Goal: Task Accomplishment & Management: Complete application form

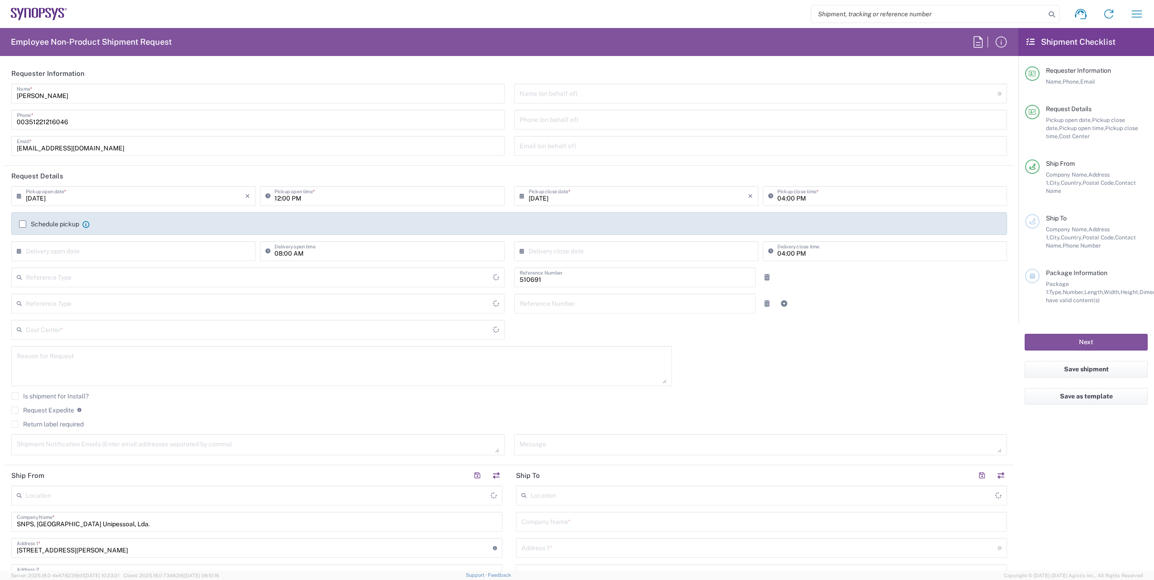
type input "Delivered at Place"
type input "Department"
type input "PT90, SG, MSIP2, R&D 510691"
type input "[GEOGRAPHIC_DATA]"
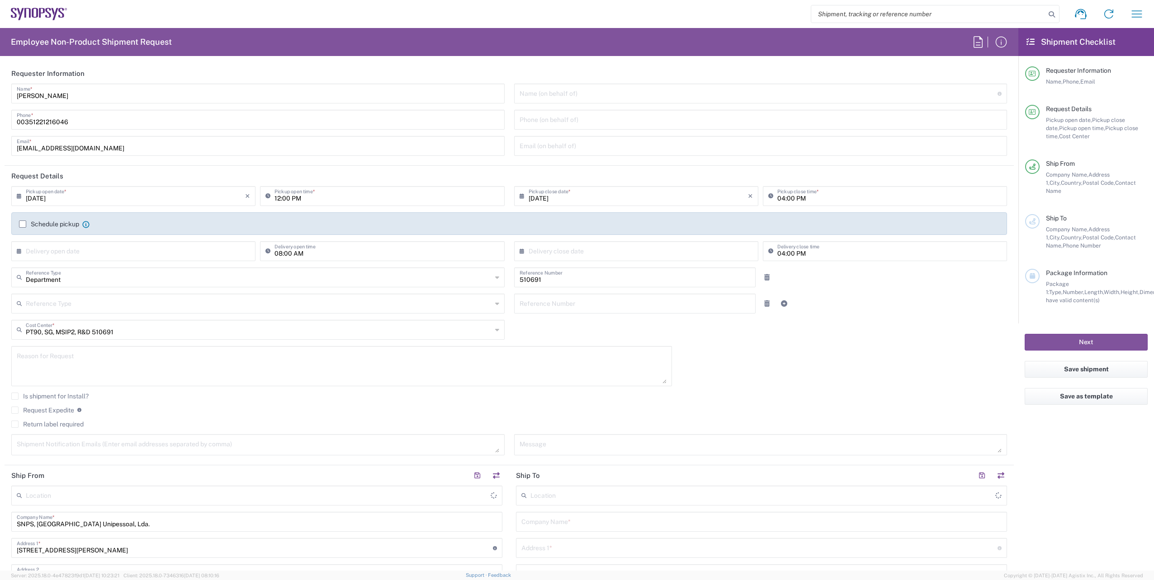
type input "Porto PT02"
click at [21, 225] on label "Schedule pickup" at bounding box center [49, 224] width 60 height 7
click at [23, 224] on input "Schedule pickup" at bounding box center [23, 224] width 0 height 0
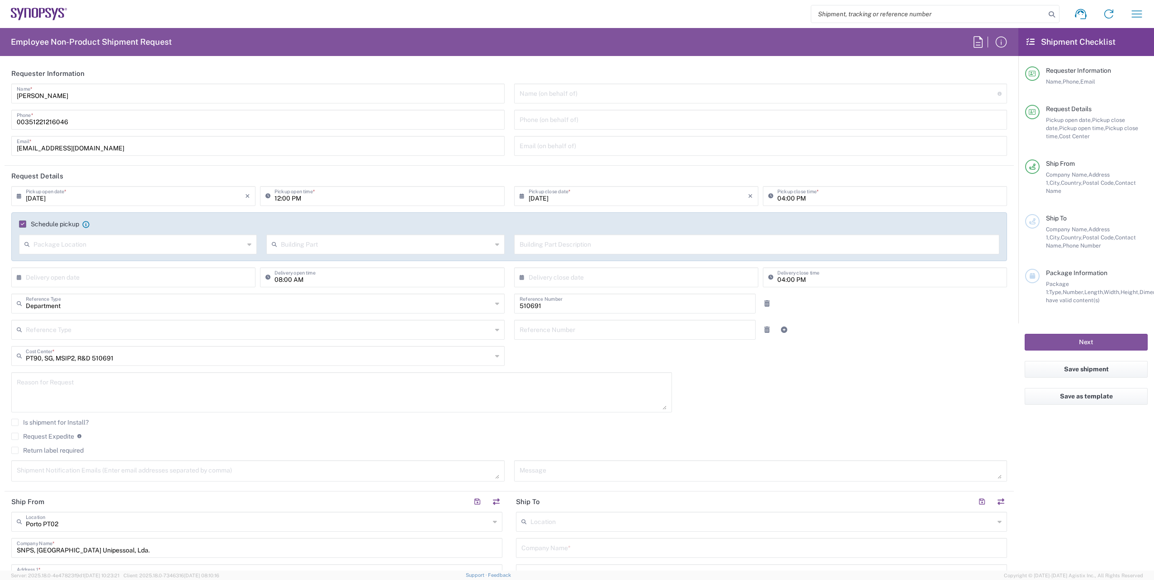
click at [842, 429] on div "Is shipment for Install?" at bounding box center [508, 426] width 995 height 14
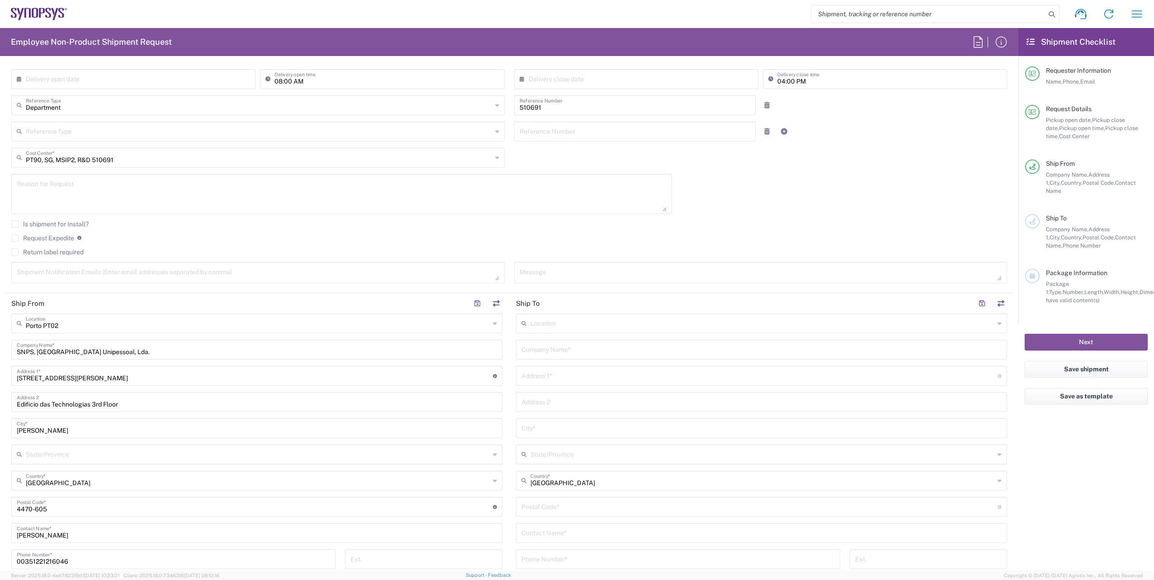
scroll to position [90, 0]
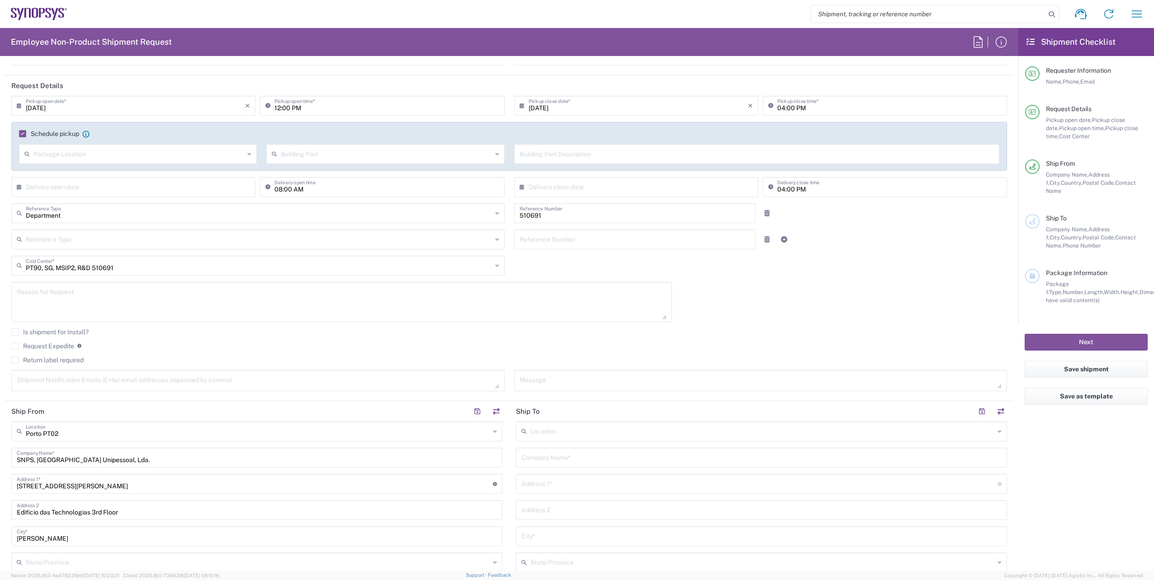
click at [169, 155] on input "text" at bounding box center [138, 154] width 211 height 16
click at [300, 151] on input "text" at bounding box center [386, 154] width 211 height 16
click at [512, 158] on div "Building Part Description" at bounding box center [756, 157] width 495 height 26
click at [554, 155] on input "text" at bounding box center [756, 154] width 475 height 16
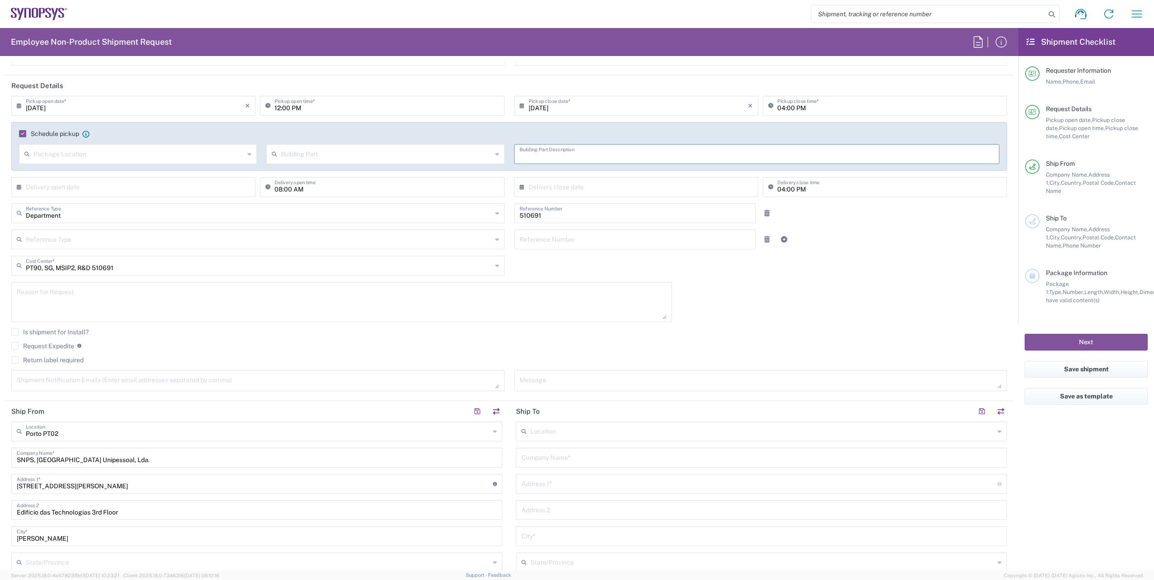
click at [884, 258] on div "[DATE] × Pickup open date * Cancel Apply 12:00 PM Pickup open time * [DATE] × P…" at bounding box center [509, 247] width 1005 height 302
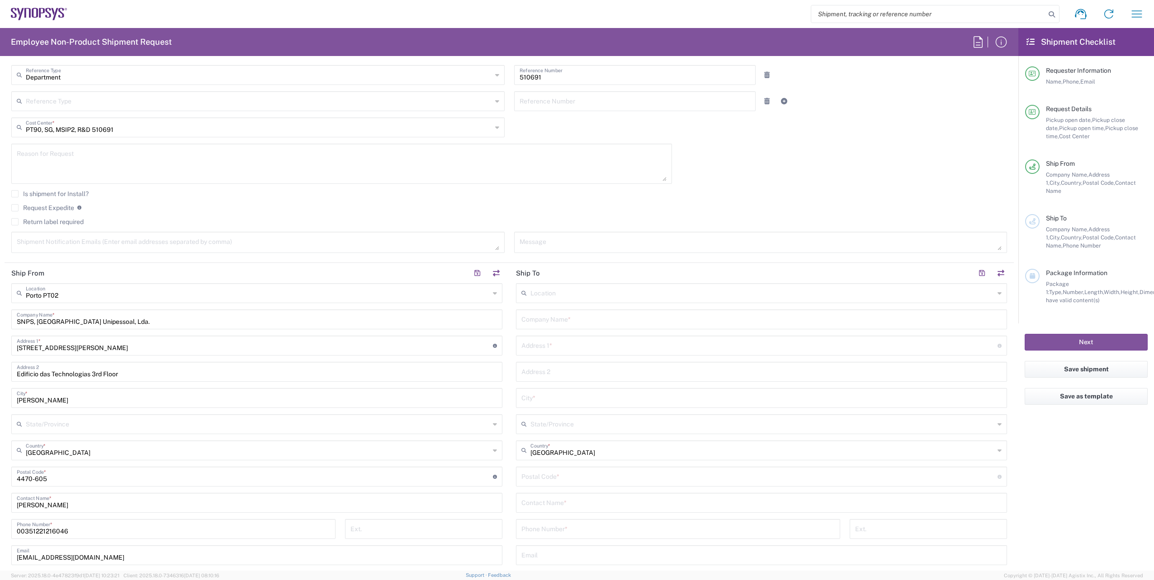
scroll to position [181, 0]
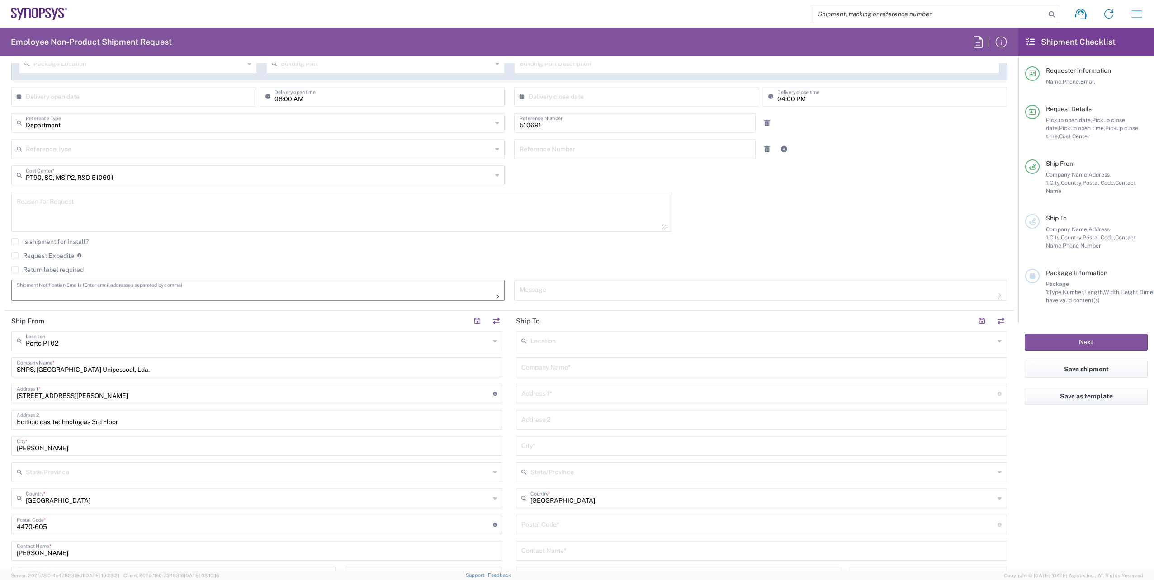
click at [194, 292] on textarea at bounding box center [258, 291] width 482 height 16
paste textarea "[EMAIL_ADDRESS][DOMAIN_NAME], [PERSON_NAME][EMAIL_ADDRESS][DOMAIN_NAME], [EMAIL…"
type textarea "[EMAIL_ADDRESS][DOMAIN_NAME], [PERSON_NAME][EMAIL_ADDRESS][DOMAIN_NAME], [EMAIL…"
click at [468, 257] on agx-checkbox-control "Request Expedite If expedite is checked you will be unable to rate and book thi…" at bounding box center [508, 256] width 995 height 8
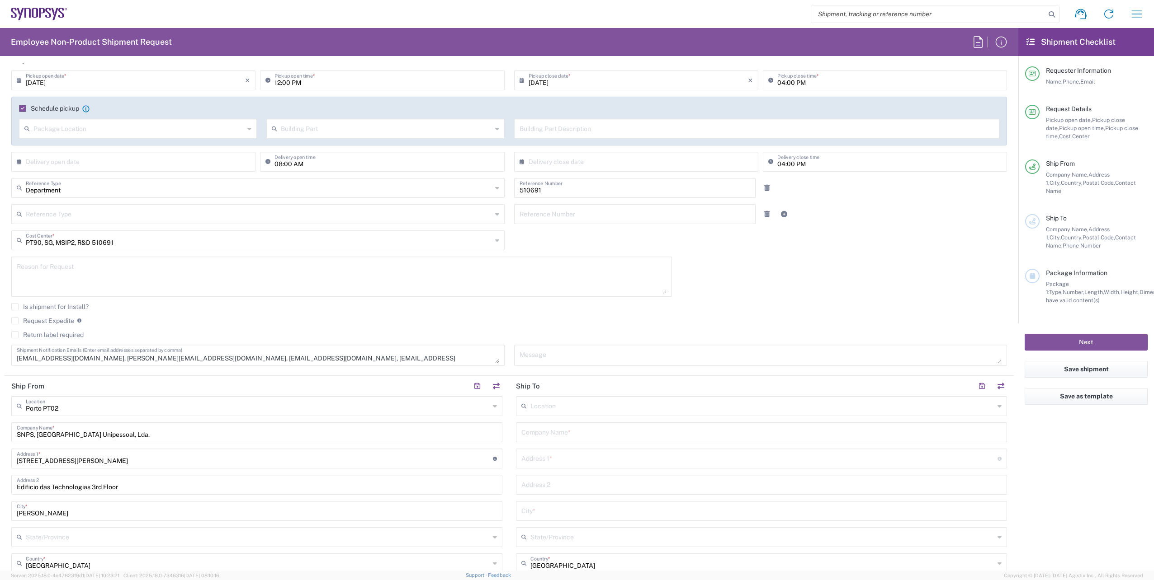
scroll to position [45, 0]
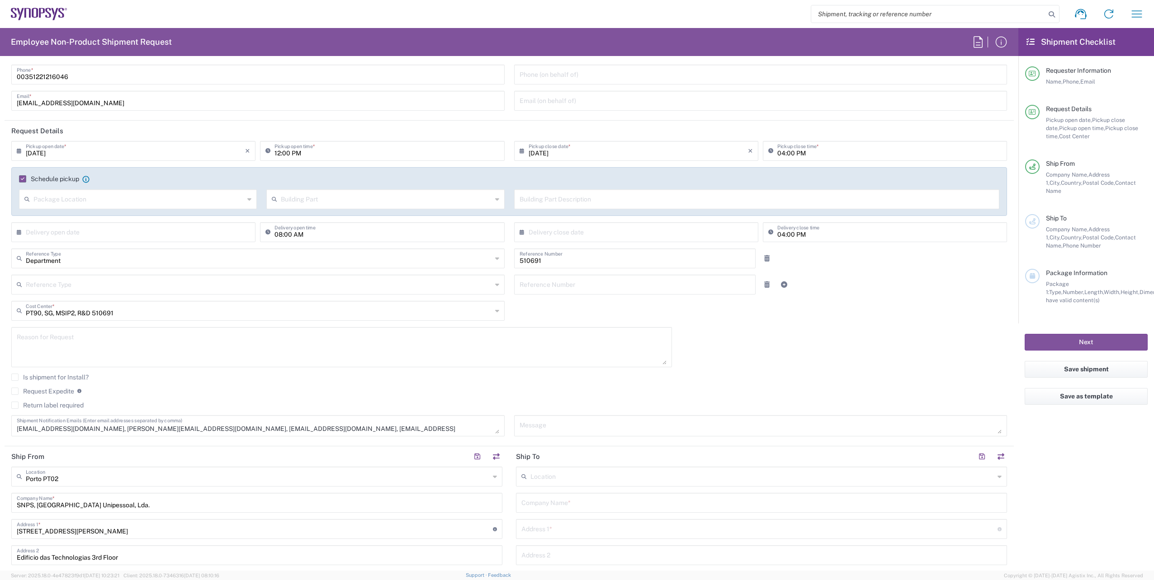
click at [118, 347] on textarea at bounding box center [342, 347] width 650 height 35
type textarea "PHY Boards assemblies"
click at [196, 382] on div "Is shipment for Install?" at bounding box center [508, 381] width 995 height 14
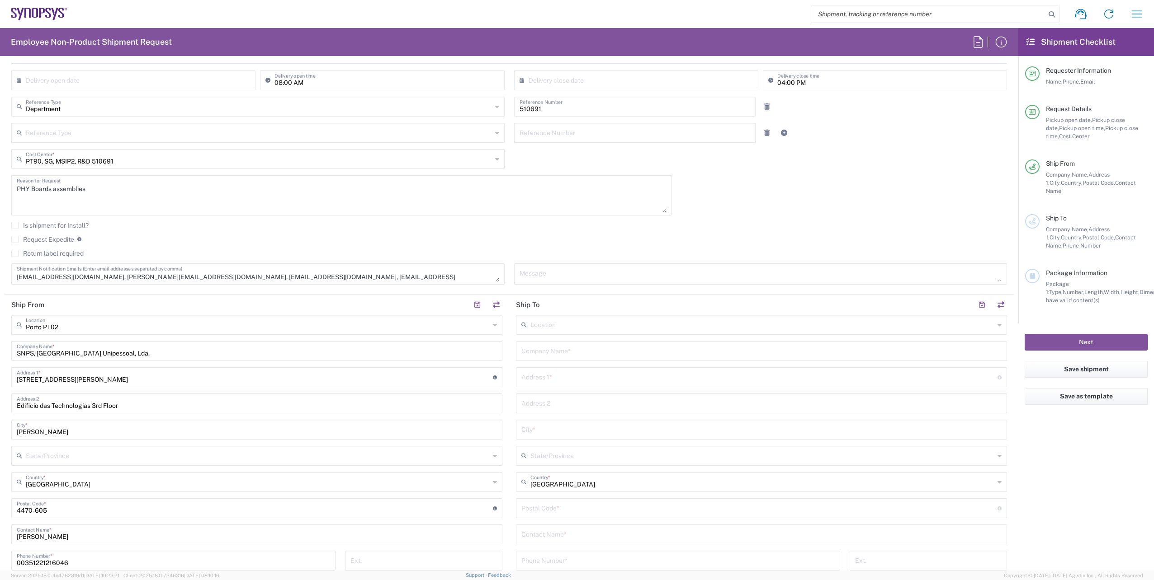
scroll to position [362, 0]
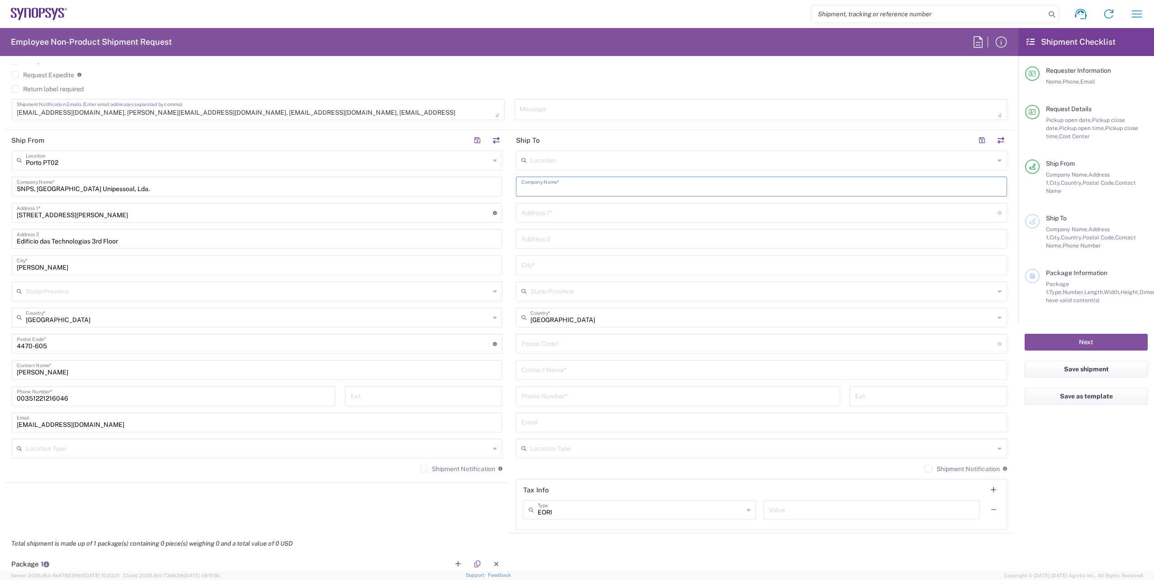
click at [581, 190] on input "text" at bounding box center [761, 186] width 480 height 16
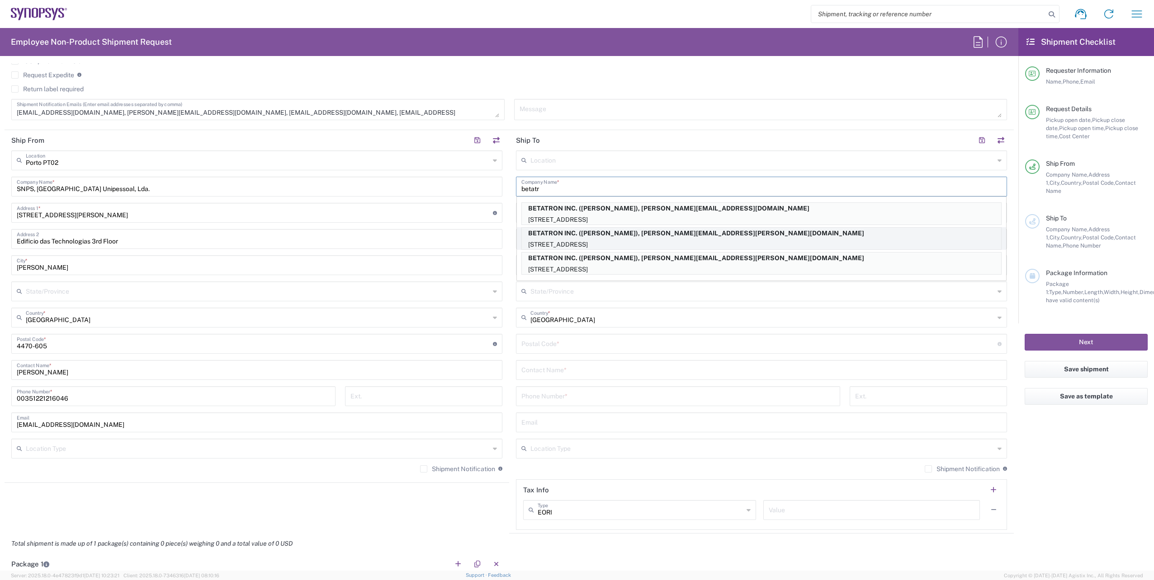
click at [645, 240] on p "[STREET_ADDRESS]" at bounding box center [761, 244] width 479 height 11
type input "BETATRON INC."
type input "[GEOGRAPHIC_DATA]"
type input "[GEOGRAPHIC_DATA][PERSON_NAME]"
type input "[GEOGRAPHIC_DATA]"
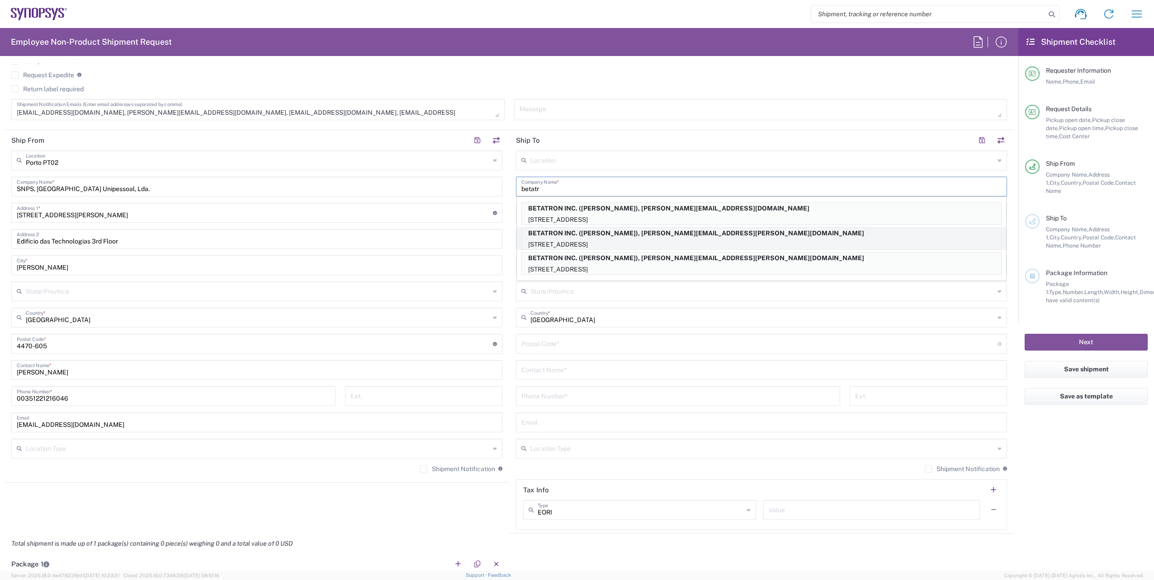
type input "95131"
type input "[PERSON_NAME]"
type input "4088061431"
type input "[PERSON_NAME][EMAIL_ADDRESS][PERSON_NAME][DOMAIN_NAME]"
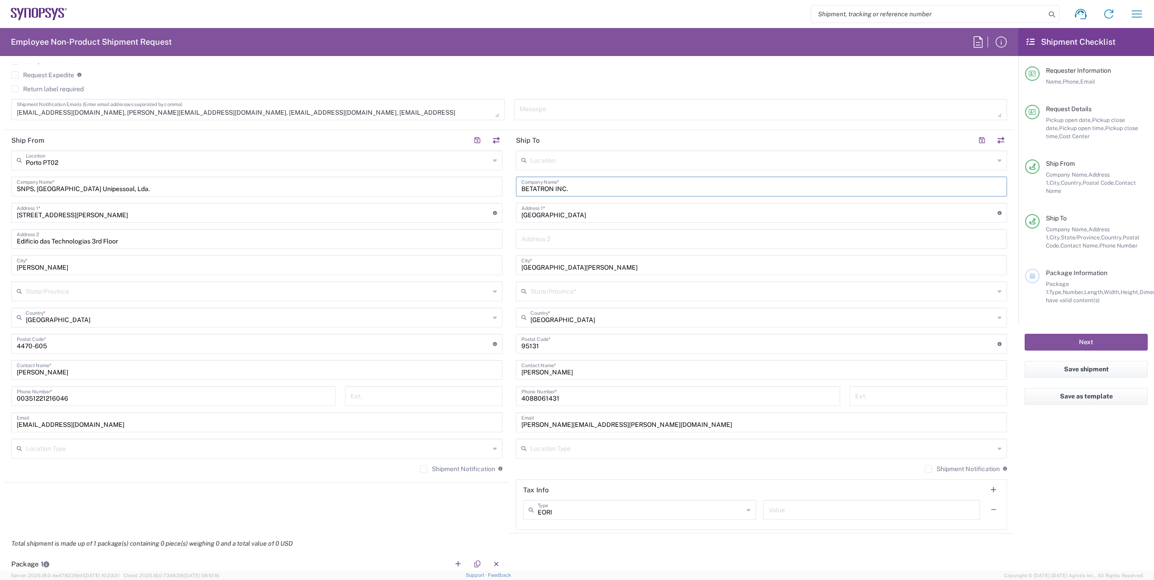
type input "[US_STATE]"
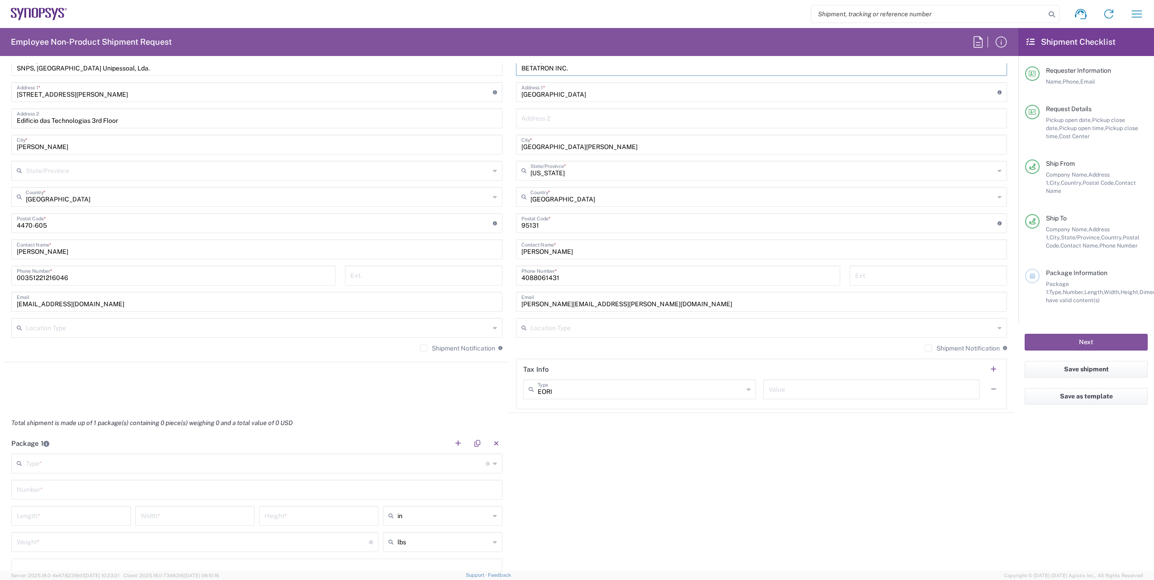
scroll to position [497, 0]
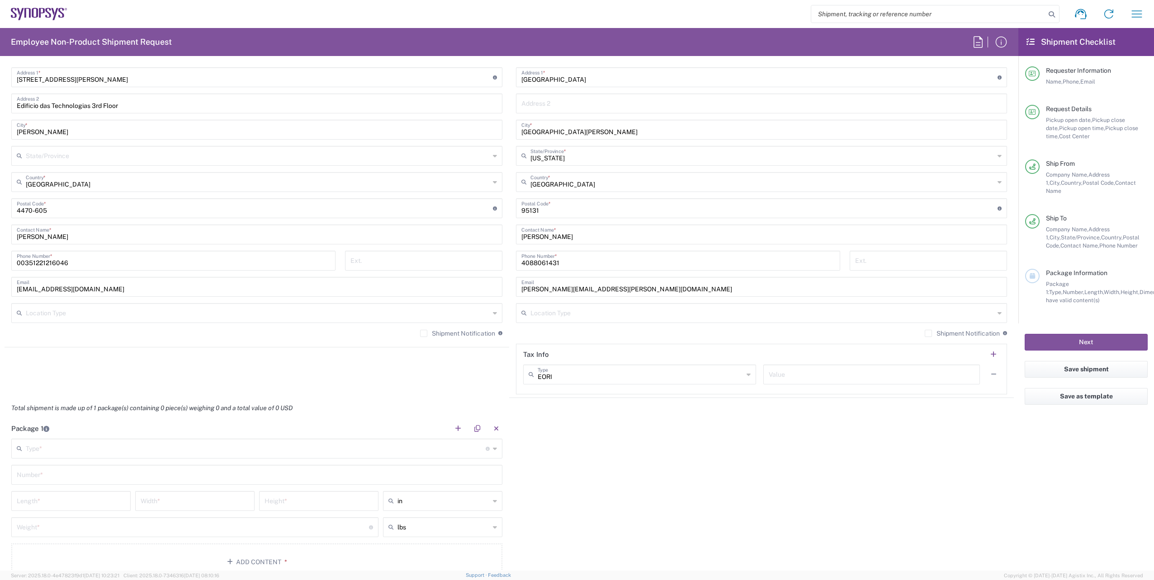
click at [573, 418] on div "Total shipment is made up of 1 package(s) containing 0 piece(s) weighing 0 and …" at bounding box center [509, 408] width 1018 height 20
click at [924, 334] on label "Shipment Notification" at bounding box center [961, 333] width 75 height 7
click at [928, 334] on input "Shipment Notification" at bounding box center [928, 334] width 0 height 0
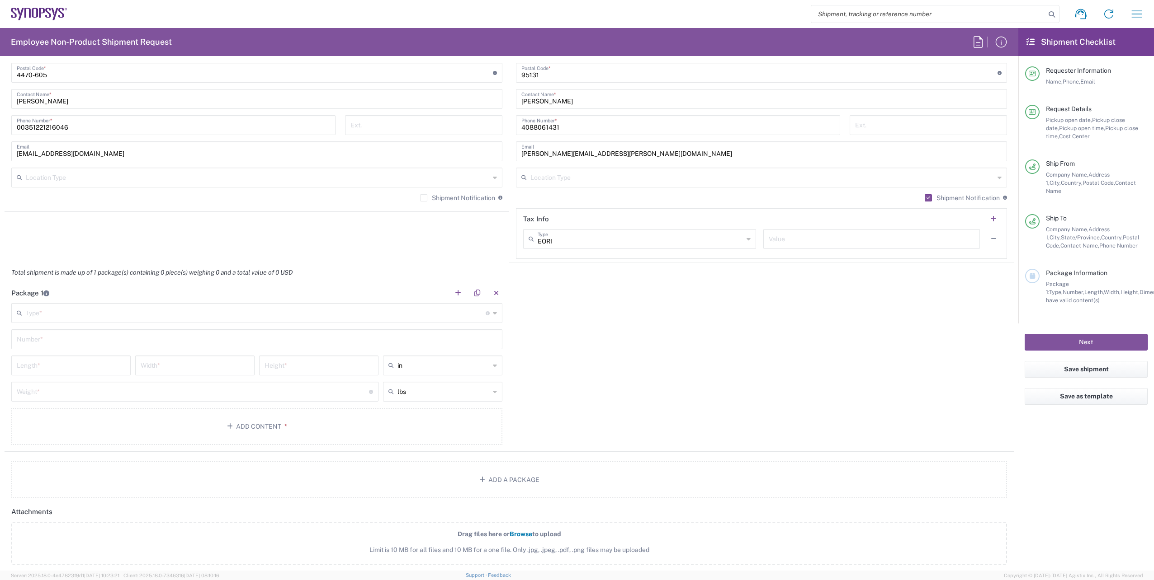
click at [450, 318] on input "text" at bounding box center [256, 313] width 460 height 16
click at [117, 411] on span "Cardboard Box(es)" at bounding box center [255, 406] width 486 height 14
type input "Cardboard Box(es)"
click at [102, 341] on input "text" at bounding box center [257, 339] width 480 height 16
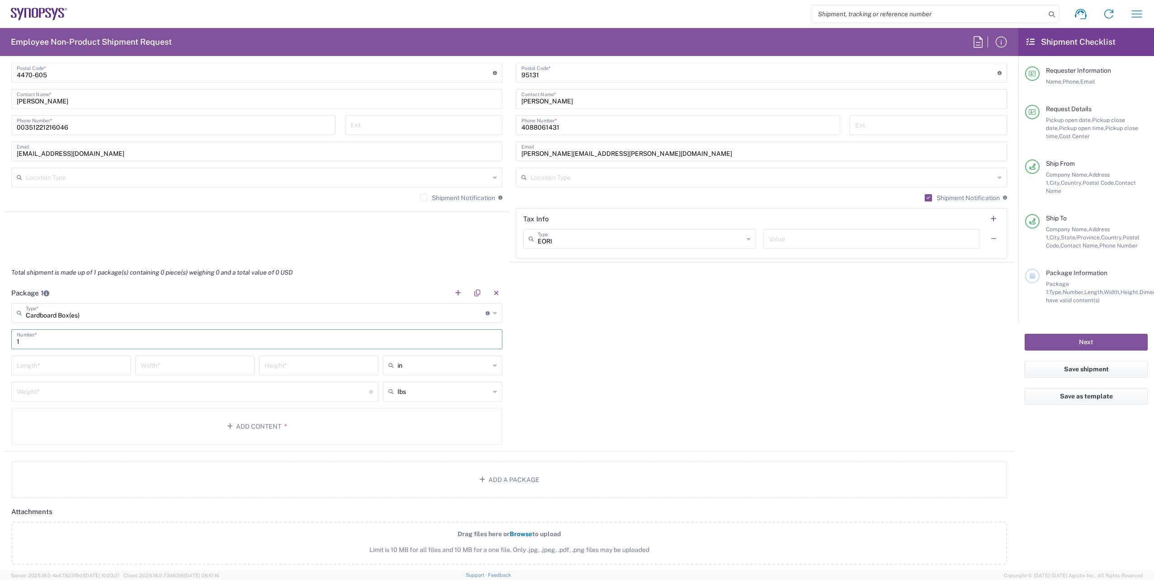
type input "1"
click at [89, 370] on input "number" at bounding box center [71, 365] width 108 height 16
click at [441, 367] on input "text" at bounding box center [443, 365] width 92 height 14
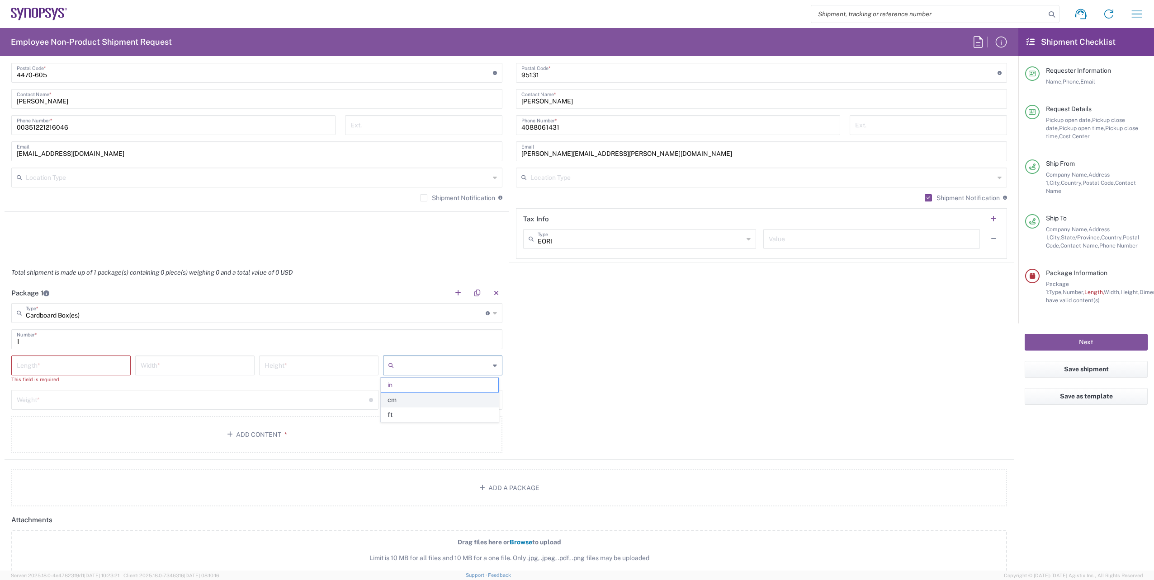
click at [429, 405] on span "cm" at bounding box center [439, 400] width 117 height 14
type input "cm"
click at [430, 396] on input "text" at bounding box center [443, 400] width 92 height 14
click at [426, 428] on span "kgs" at bounding box center [439, 435] width 117 height 14
type input "kgs"
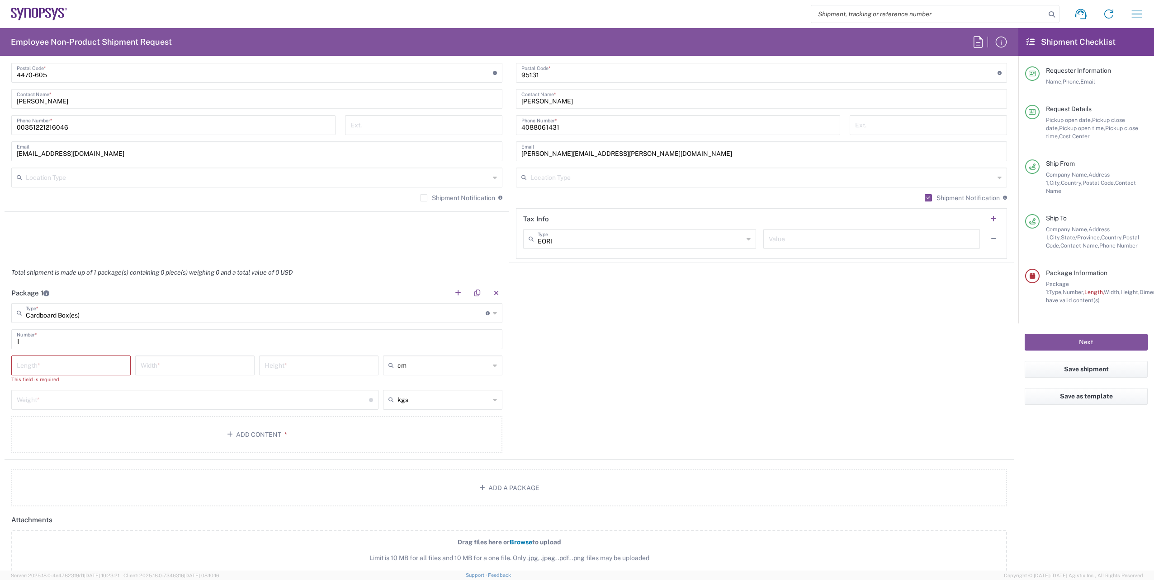
click at [91, 369] on input "number" at bounding box center [71, 365] width 108 height 16
type input "37"
click at [243, 370] on input "number" at bounding box center [195, 365] width 108 height 16
type input "29"
type input "29.5"
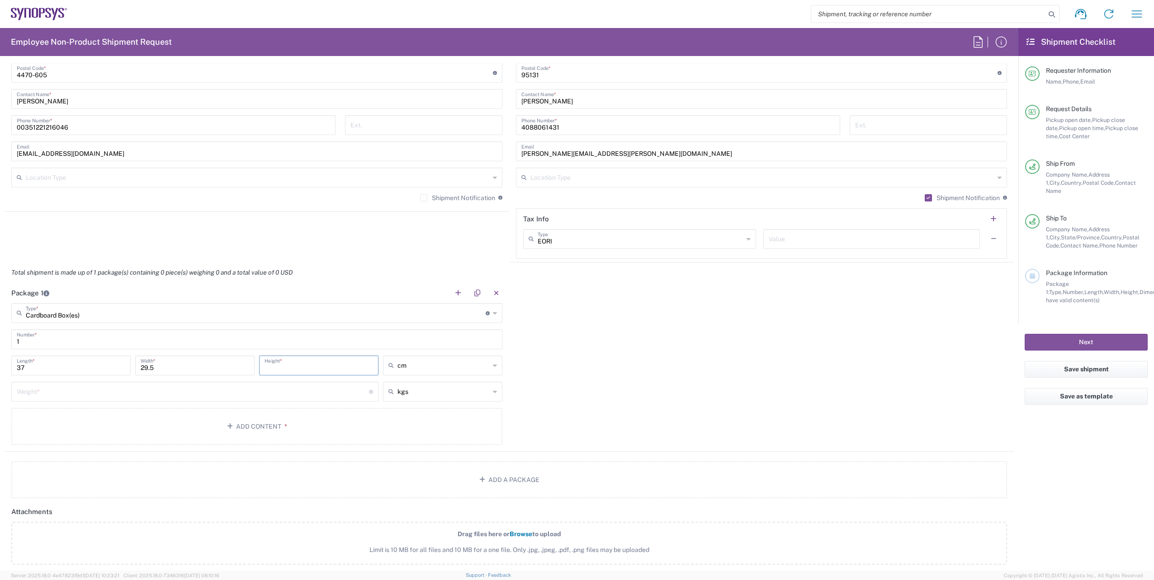
click at [277, 358] on input "number" at bounding box center [318, 365] width 108 height 16
type input "15"
click at [343, 395] on input "number" at bounding box center [193, 391] width 352 height 16
type input "7"
type input "7.25"
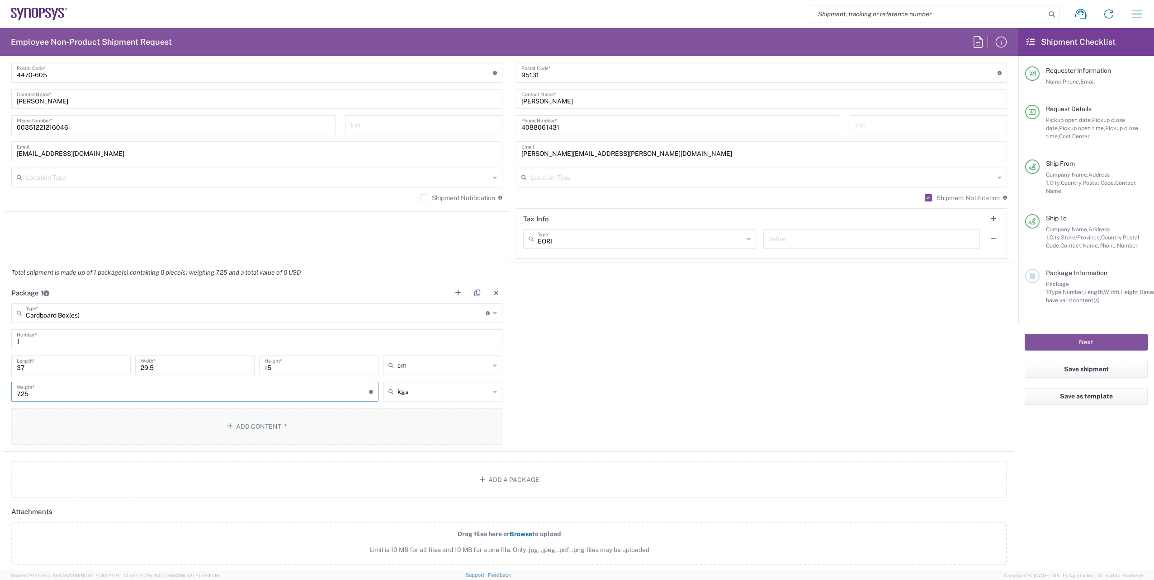
click at [270, 429] on button "Add Content *" at bounding box center [256, 426] width 491 height 37
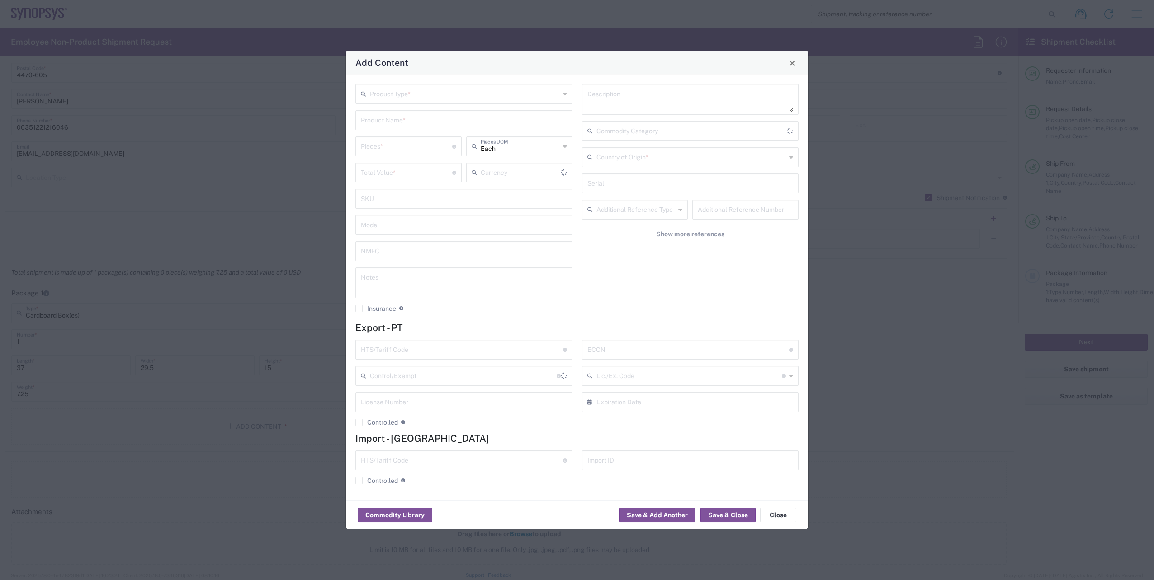
type input "US Dollar"
click at [430, 92] on input "text" at bounding box center [465, 93] width 190 height 16
click at [427, 129] on span "General Commodity" at bounding box center [463, 129] width 215 height 14
type input "General Commodity"
click at [425, 116] on input "text" at bounding box center [464, 120] width 206 height 16
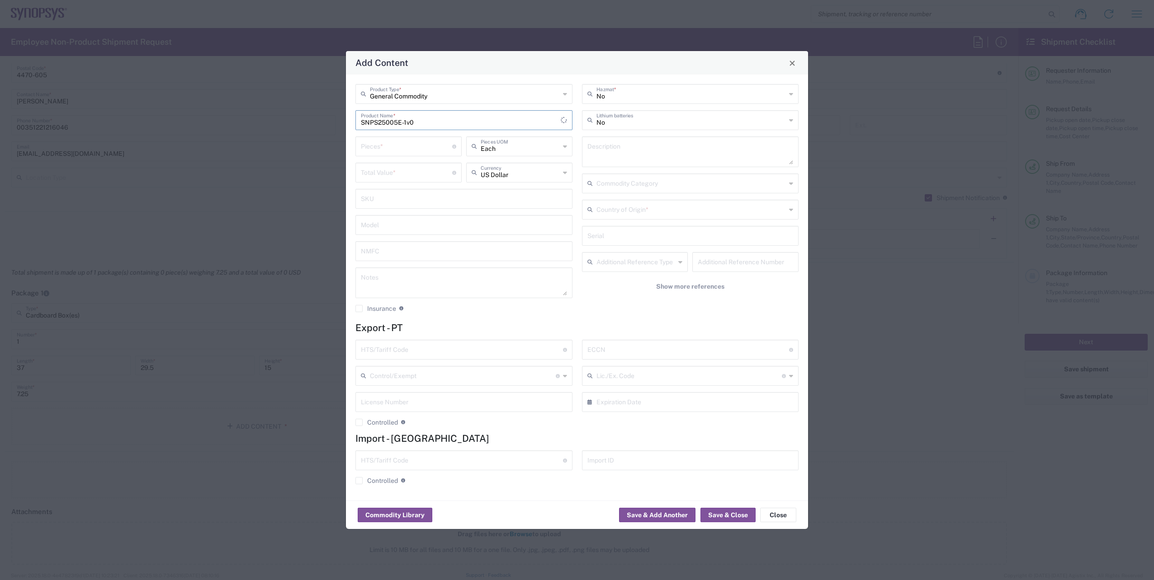
type input "SNPS25005E-1v0"
type input "15"
click at [424, 179] on input "number" at bounding box center [406, 172] width 91 height 16
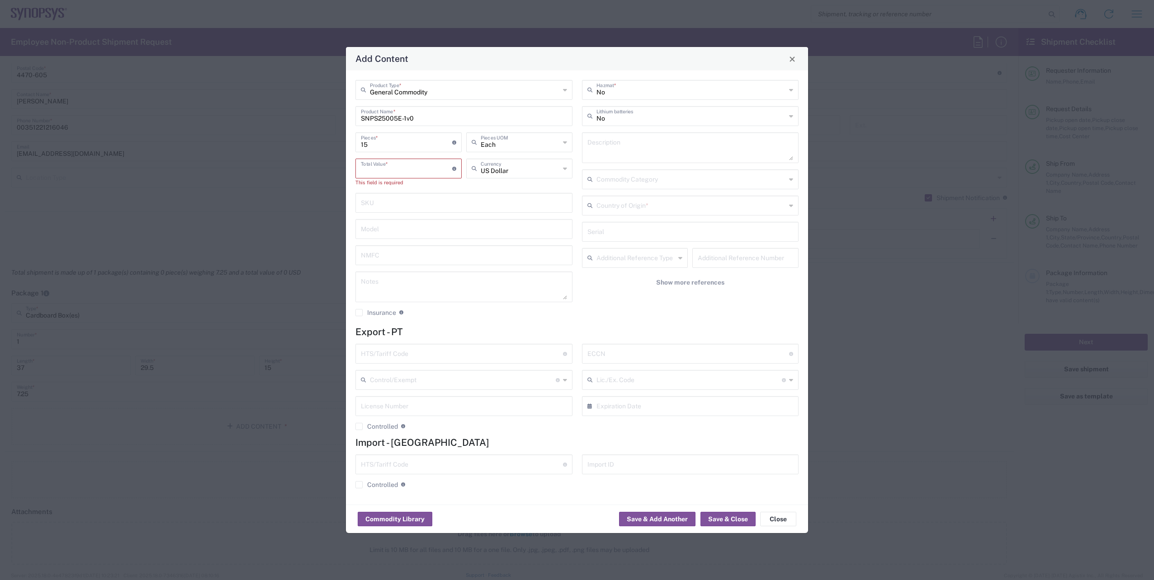
paste input "8.07500"
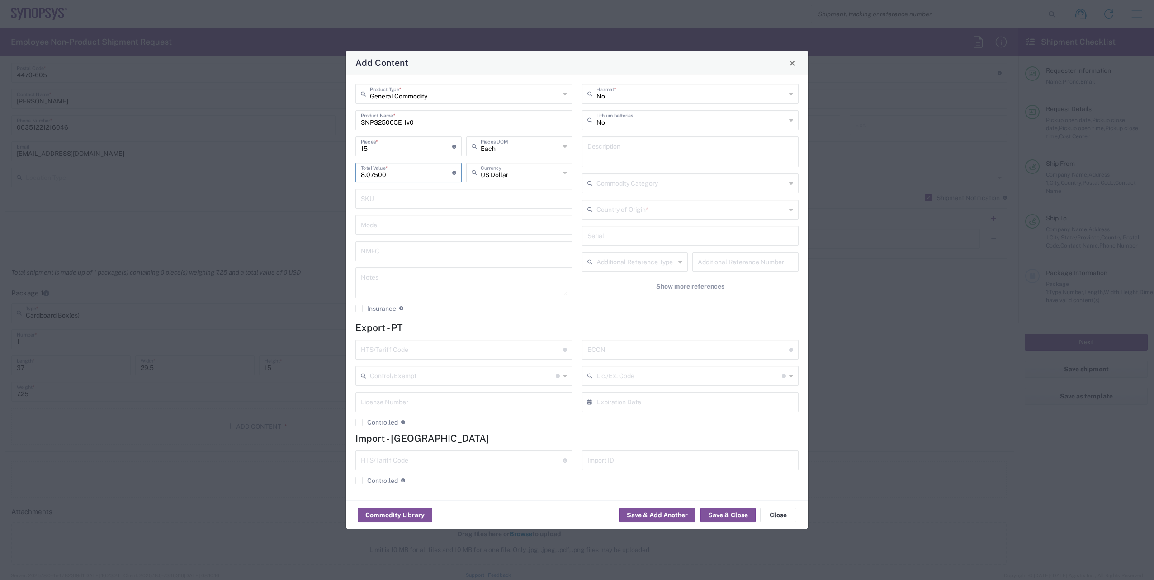
click at [413, 188] on div "8.07500 Total Value * Total value of all the pieces" at bounding box center [408, 176] width 111 height 26
click at [397, 175] on input "8.07500" at bounding box center [406, 172] width 91 height 16
click at [366, 173] on input "8.07500" at bounding box center [406, 172] width 91 height 16
click at [376, 176] on input "807500" at bounding box center [406, 172] width 91 height 16
type input "8075.00"
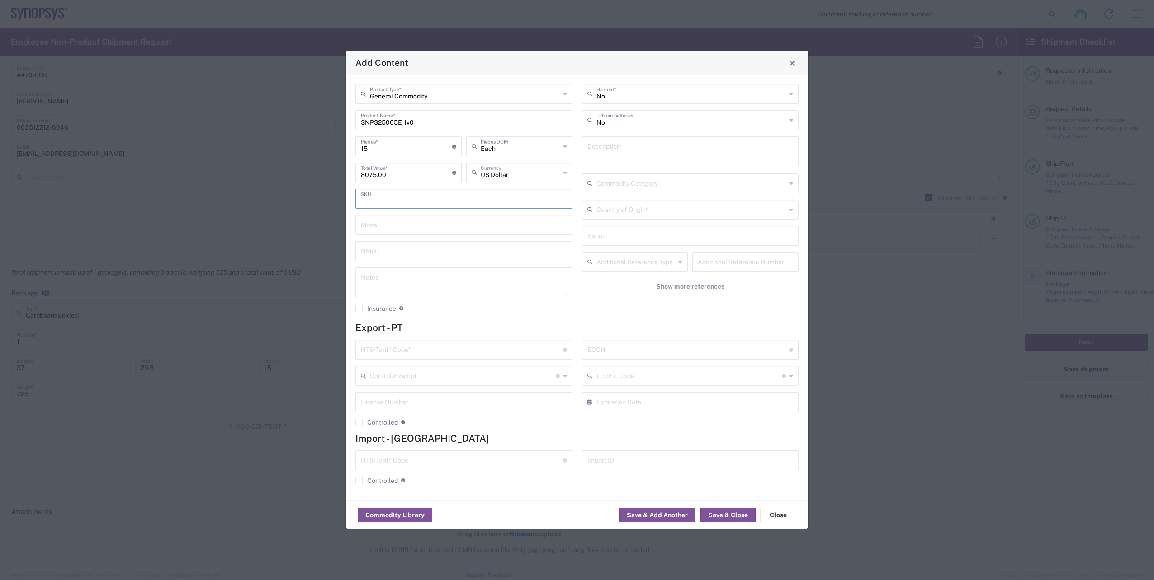
click at [434, 193] on input "text" at bounding box center [464, 198] width 206 height 16
click at [440, 184] on div "8075.00 Total Value * Total value of all the pieces" at bounding box center [408, 176] width 111 height 26
click at [500, 335] on form "Export - PT HTS/Tariff Code * Obtain HTS from vendor if product is purchased. 1…" at bounding box center [576, 406] width 443 height 169
click at [500, 340] on div "HTS/Tariff Code * Obtain HTS from vendor if product is purchased. 10-digit U.S.…" at bounding box center [463, 350] width 217 height 20
click at [499, 349] on input "text" at bounding box center [462, 349] width 202 height 16
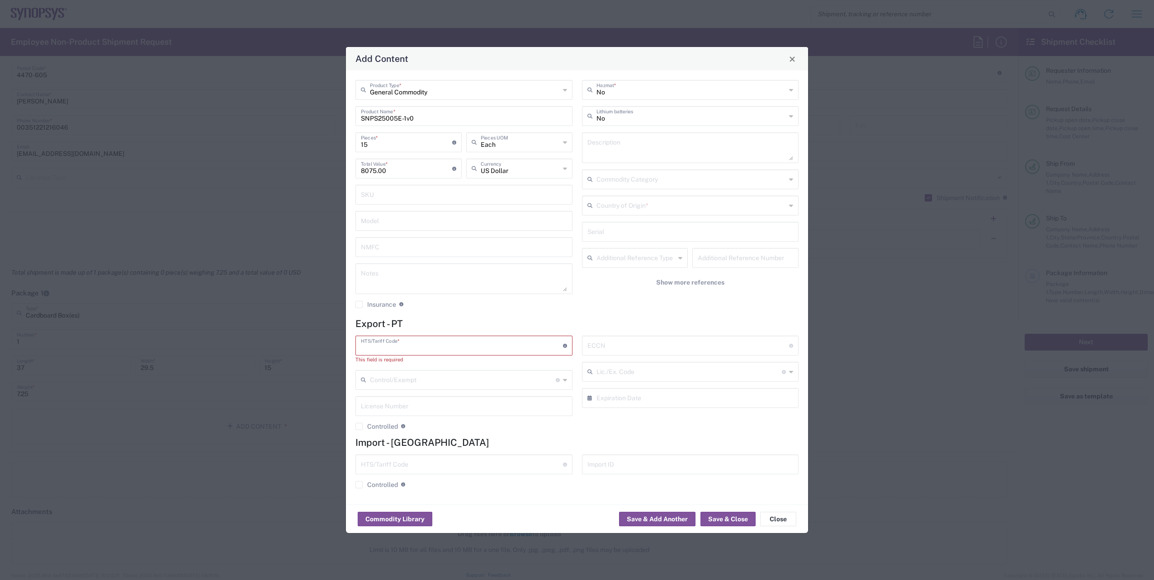
click at [442, 349] on input "text" at bounding box center [462, 345] width 202 height 16
paste input "8534.00.0020"
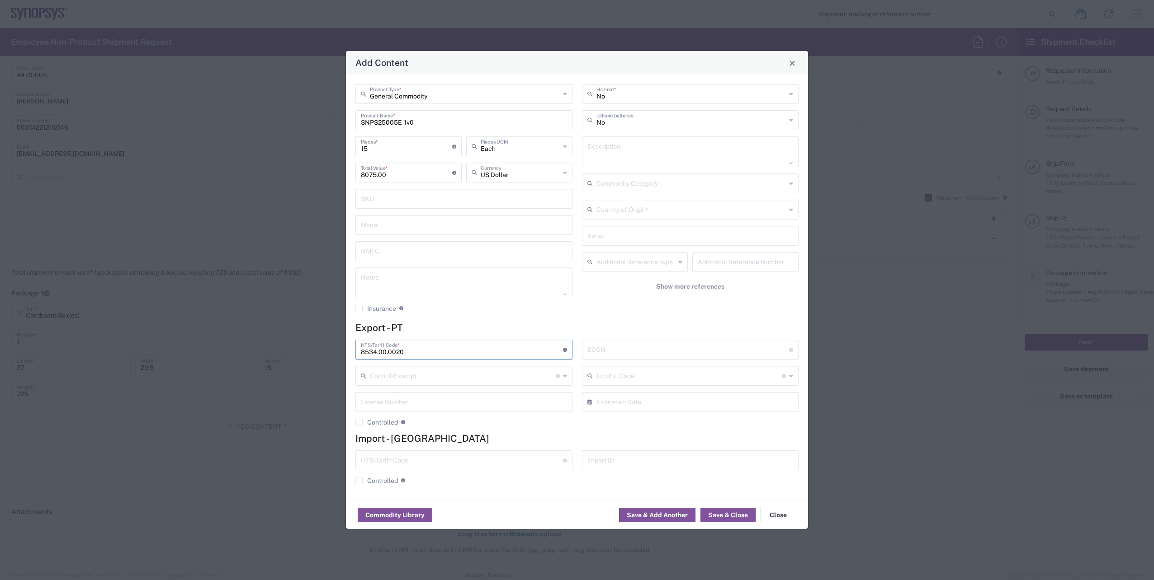
type input "8534.00.0020"
click at [645, 353] on input "text" at bounding box center [688, 349] width 202 height 16
click at [630, 352] on input "text" at bounding box center [688, 349] width 202 height 16
paste input "EAR99/NLR"
type input "EAR99/NLR"
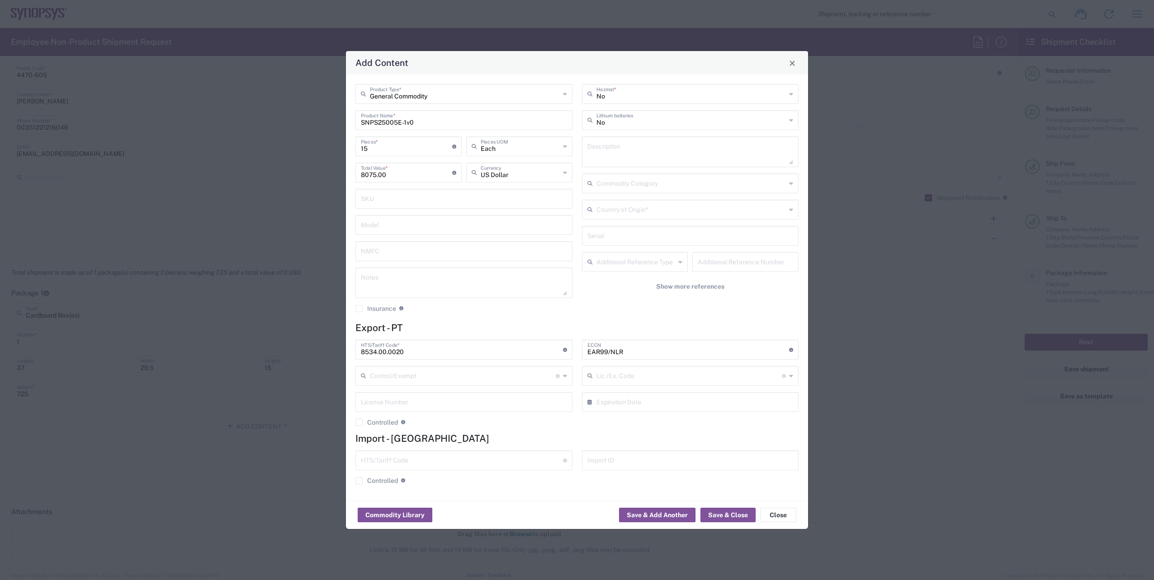
click at [608, 313] on div "No Hazmat * No Lithium batteries Description Commodity Category Country of Orig…" at bounding box center [690, 201] width 226 height 235
click at [645, 144] on textarea at bounding box center [690, 151] width 206 height 25
paste textarea "Printed Circuit Board."
type textarea "Printed Circuit Boards"
click at [664, 217] on input "text" at bounding box center [691, 209] width 190 height 16
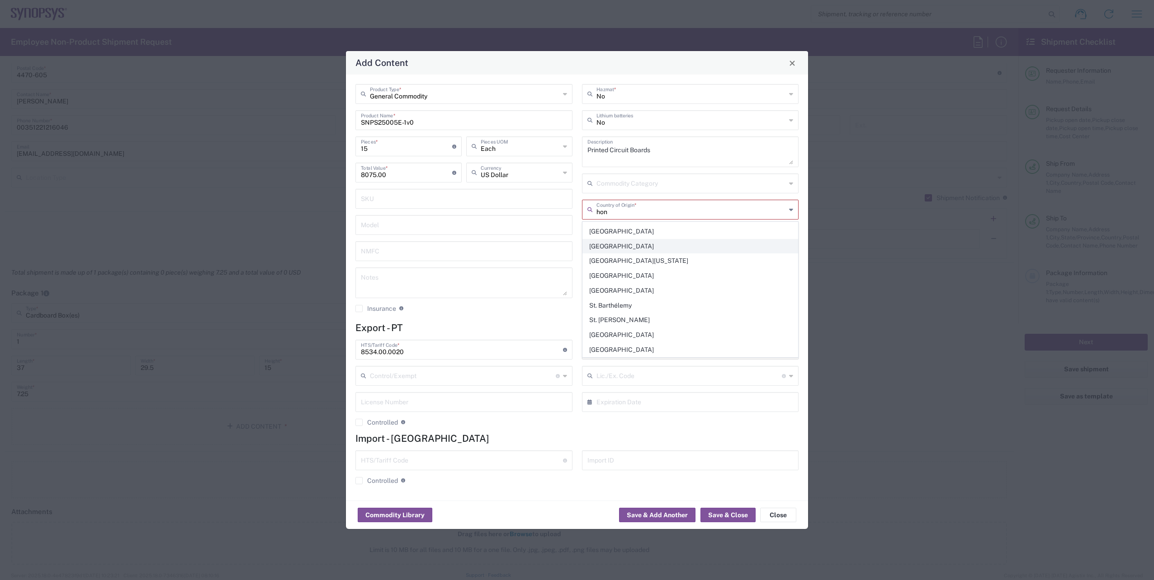
scroll to position [0, 0]
click at [642, 240] on span "[GEOGRAPHIC_DATA] SAR [GEOGRAPHIC_DATA]" at bounding box center [690, 244] width 215 height 14
click at [651, 211] on input "[GEOGRAPHIC_DATA] SAR [GEOGRAPHIC_DATA]" at bounding box center [691, 209] width 190 height 16
click at [688, 209] on input "[GEOGRAPHIC_DATA] SAR [GEOGRAPHIC_DATA]" at bounding box center [691, 209] width 190 height 16
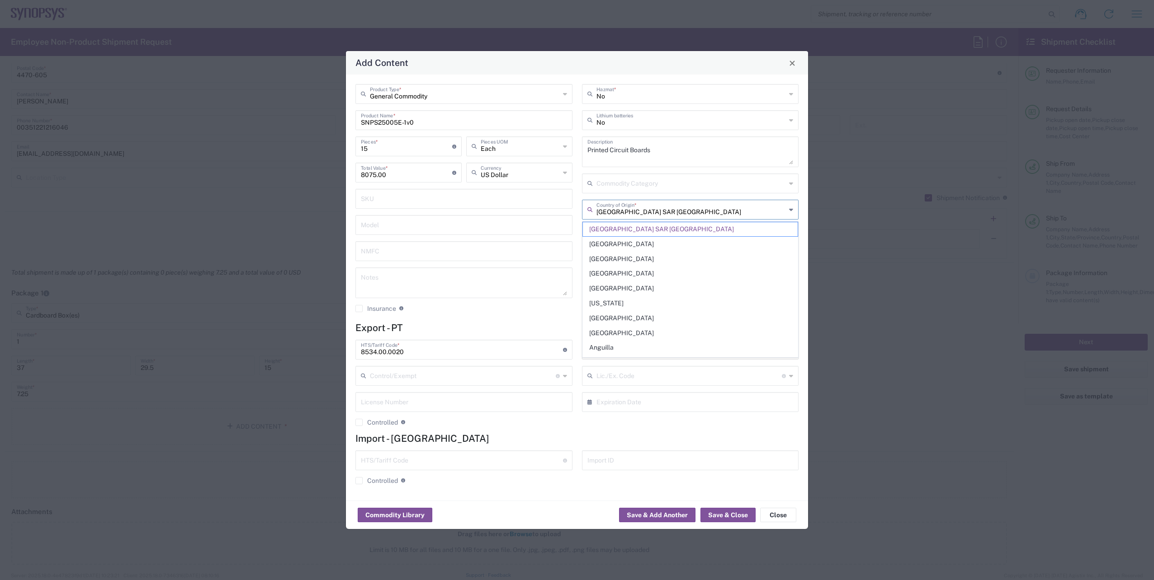
click at [688, 209] on input "[GEOGRAPHIC_DATA] SAR [GEOGRAPHIC_DATA]" at bounding box center [691, 209] width 190 height 16
click at [687, 209] on input "[GEOGRAPHIC_DATA] SAR [GEOGRAPHIC_DATA]" at bounding box center [691, 209] width 190 height 16
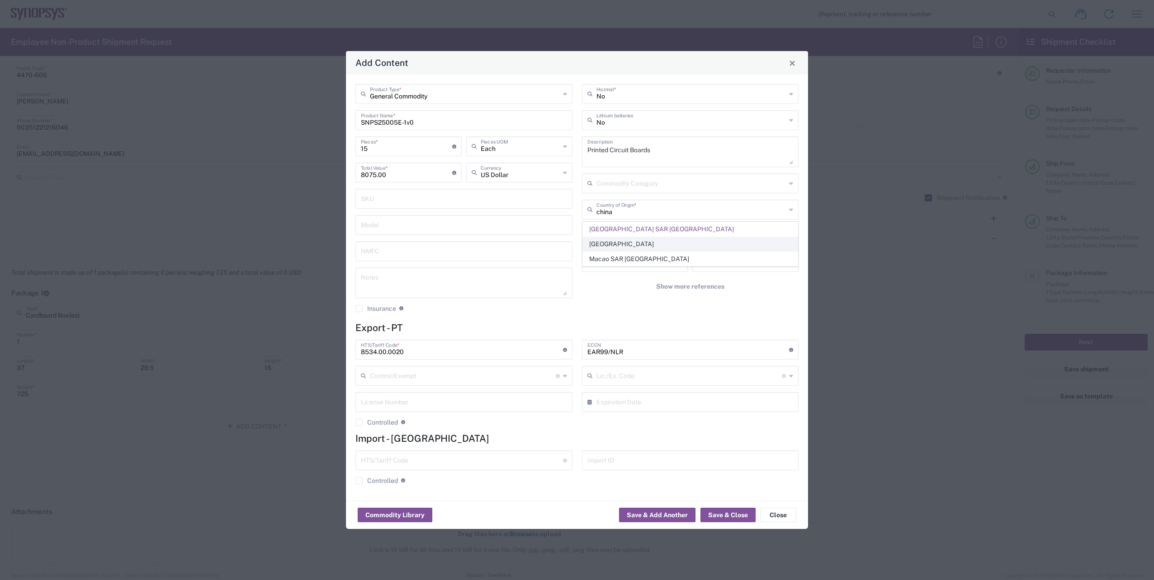
click at [657, 249] on span "[GEOGRAPHIC_DATA]" at bounding box center [690, 244] width 215 height 14
type input "[GEOGRAPHIC_DATA]"
click at [622, 310] on div "No Hazmat * No Lithium batteries Printed Circuit Boards Description Commodity C…" at bounding box center [690, 201] width 226 height 235
click at [622, 316] on div "No Hazmat * No Lithium batteries Printed Circuit Boards Description Commodity C…" at bounding box center [690, 201] width 226 height 235
click at [723, 518] on button "Save & Close" at bounding box center [727, 515] width 55 height 14
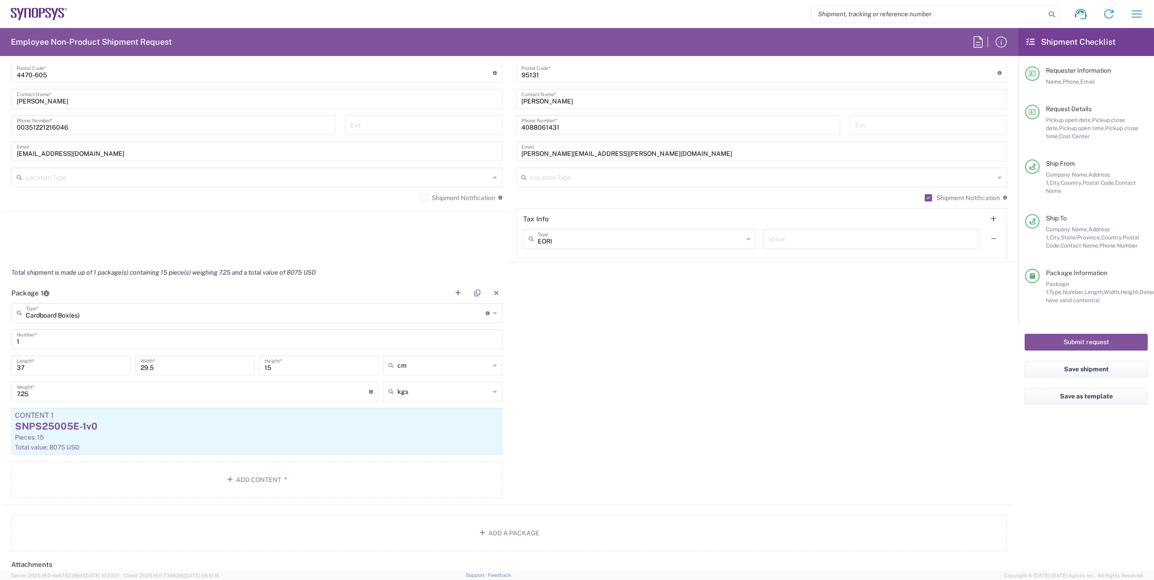
click at [763, 379] on div "Package 1 Cardboard Box(es) Type * Material used to package goods Bale(s) Baske…" at bounding box center [509, 394] width 1009 height 222
click at [722, 438] on div "Package 1 Cardboard Box(es) Type * Material used to package goods Bale(s) Baske…" at bounding box center [509, 394] width 1009 height 222
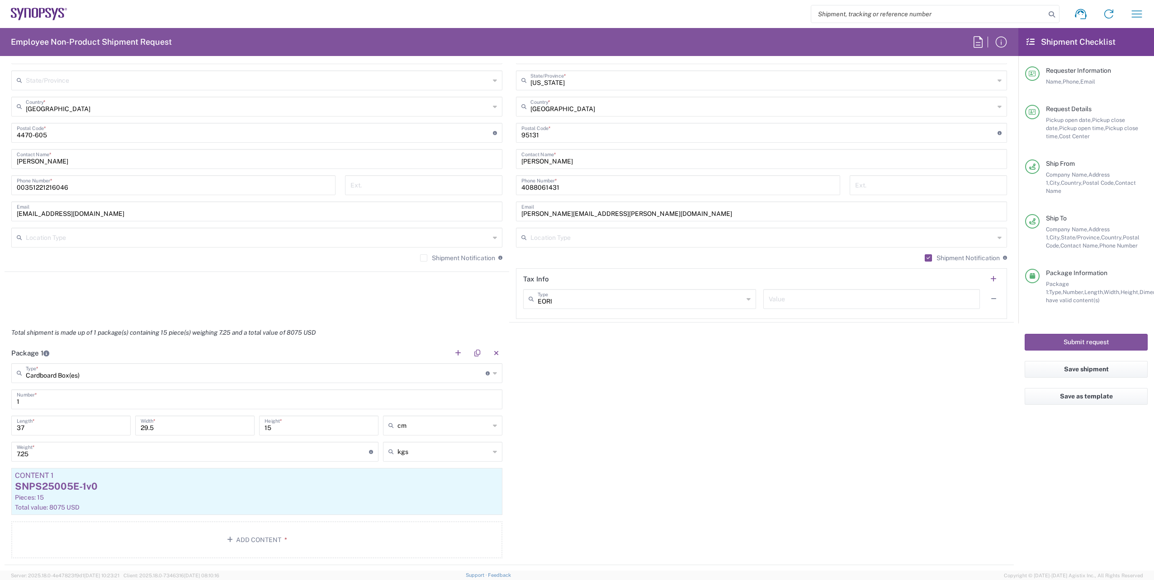
scroll to position [407, 0]
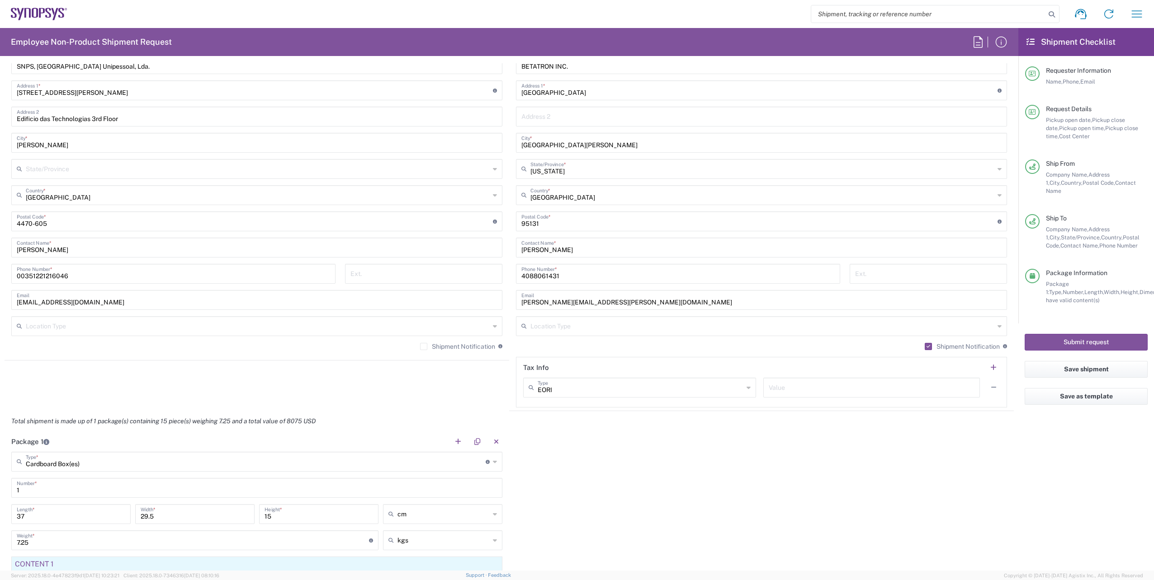
scroll to position [497, 0]
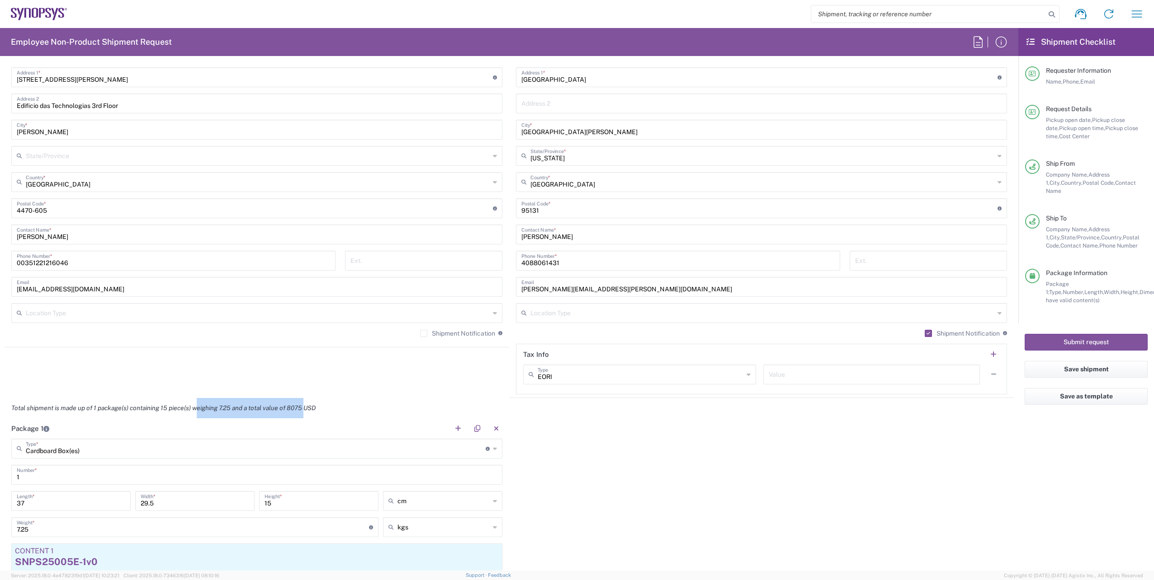
drag, startPoint x: 200, startPoint y: 404, endPoint x: 306, endPoint y: 410, distance: 105.9
click at [306, 410] on div "Total shipment is made up of 1 package(s) containing 15 piece(s) weighing 7.25 …" at bounding box center [509, 408] width 1018 height 20
drag, startPoint x: 306, startPoint y: 410, endPoint x: 351, endPoint y: 423, distance: 47.2
click at [351, 423] on header "Package 1" at bounding box center [257, 429] width 504 height 20
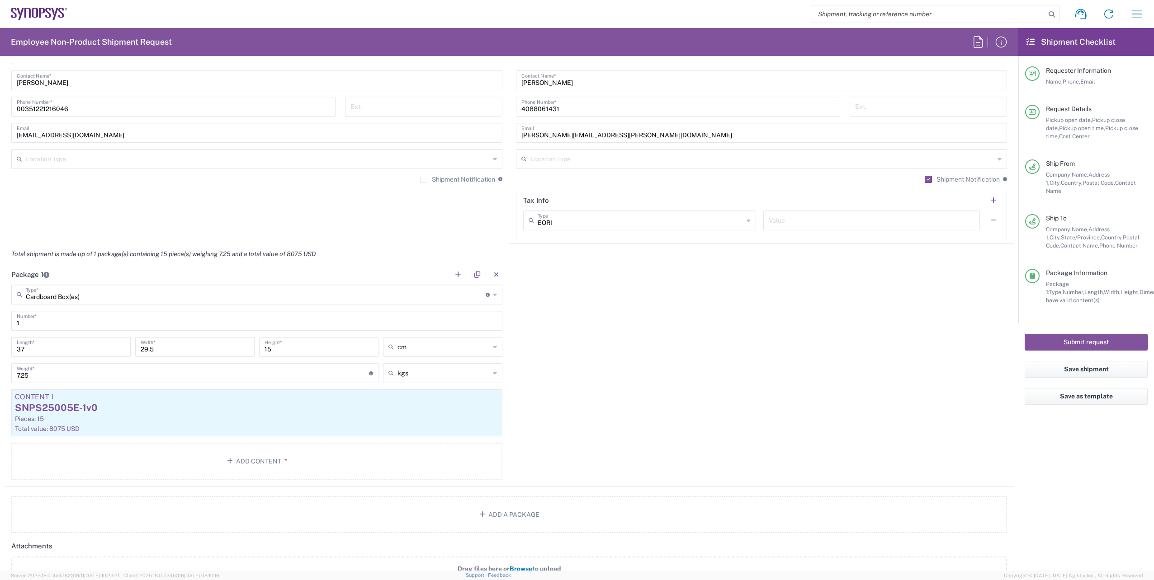
scroll to position [768, 0]
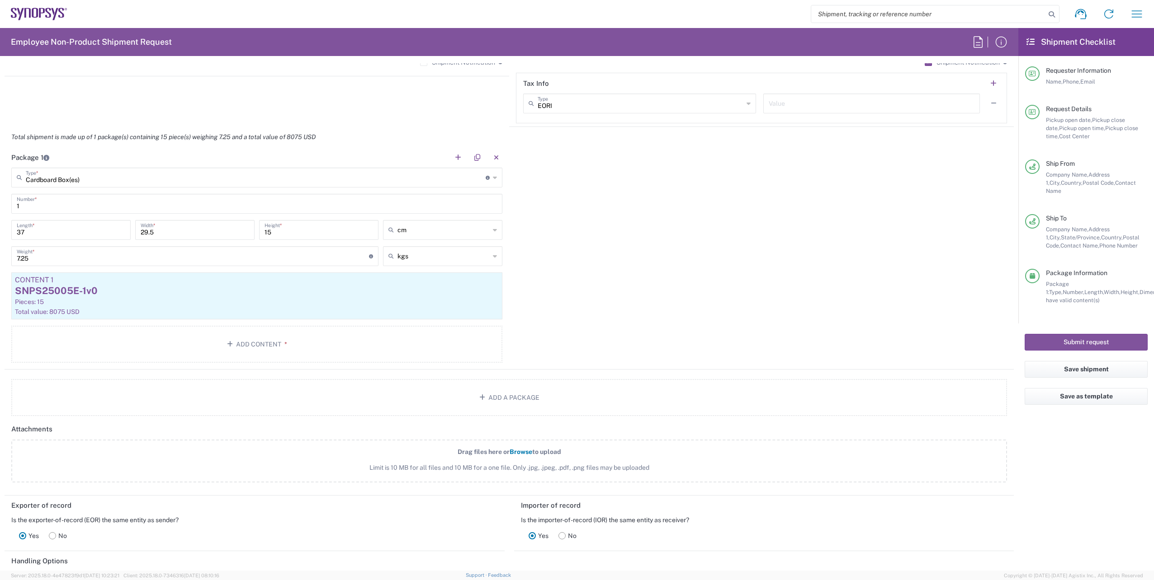
click at [647, 319] on div "Package 1 Cardboard Box(es) Type * Material used to package goods Bale(s) Baske…" at bounding box center [509, 258] width 1009 height 222
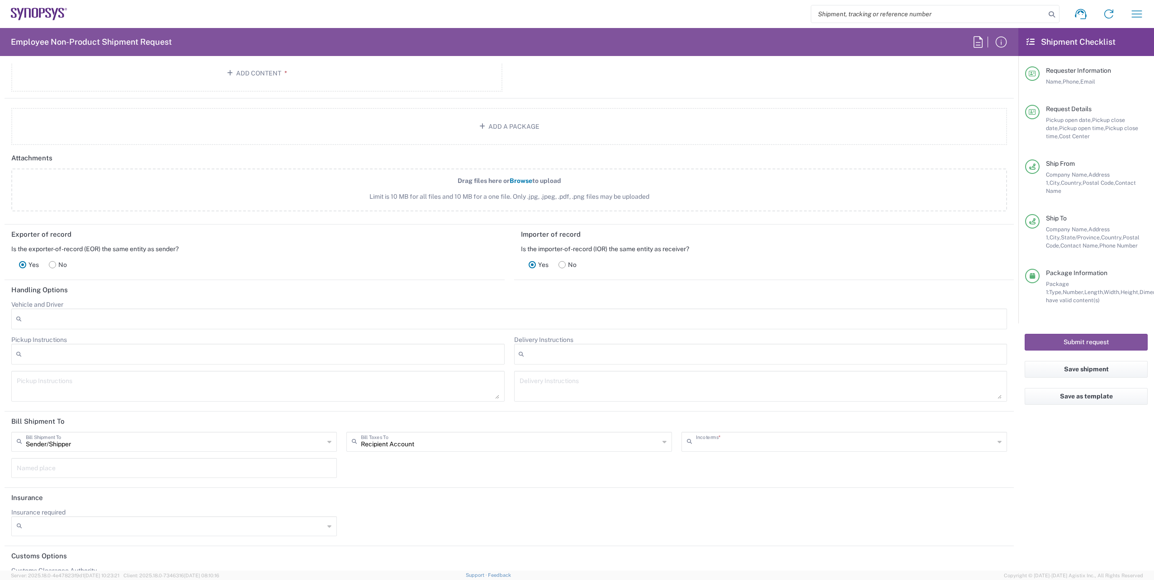
click at [777, 439] on input "text" at bounding box center [845, 441] width 298 height 16
click at [742, 479] on div "Sender/[PERSON_NAME] Shipment To Sender/Shipper Recipient Account Third Party A…" at bounding box center [509, 458] width 1005 height 52
type input "Delivered at Place"
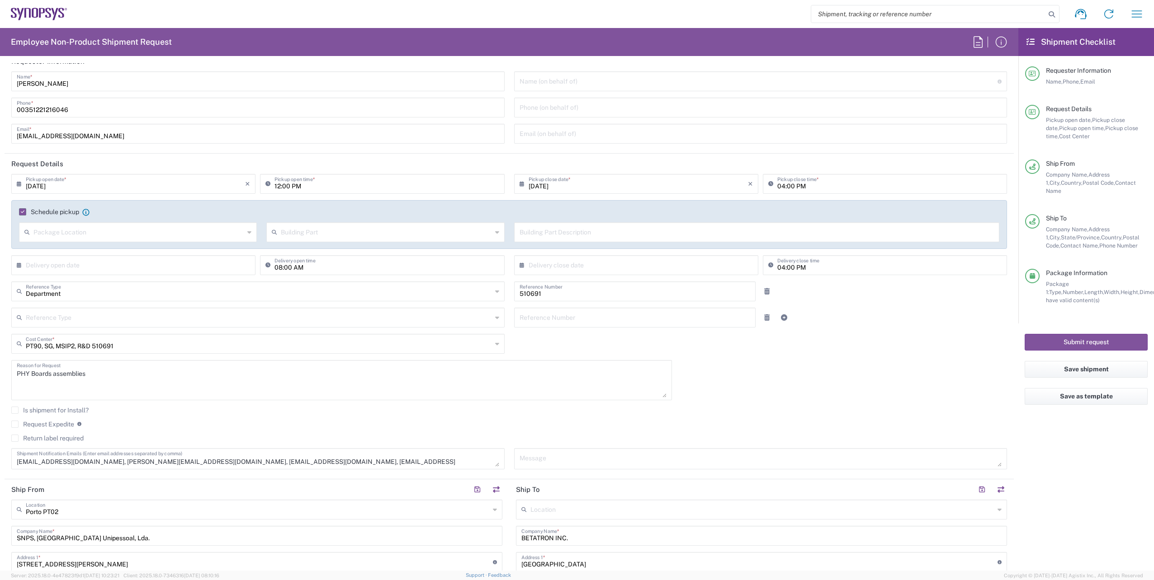
scroll to position [0, 0]
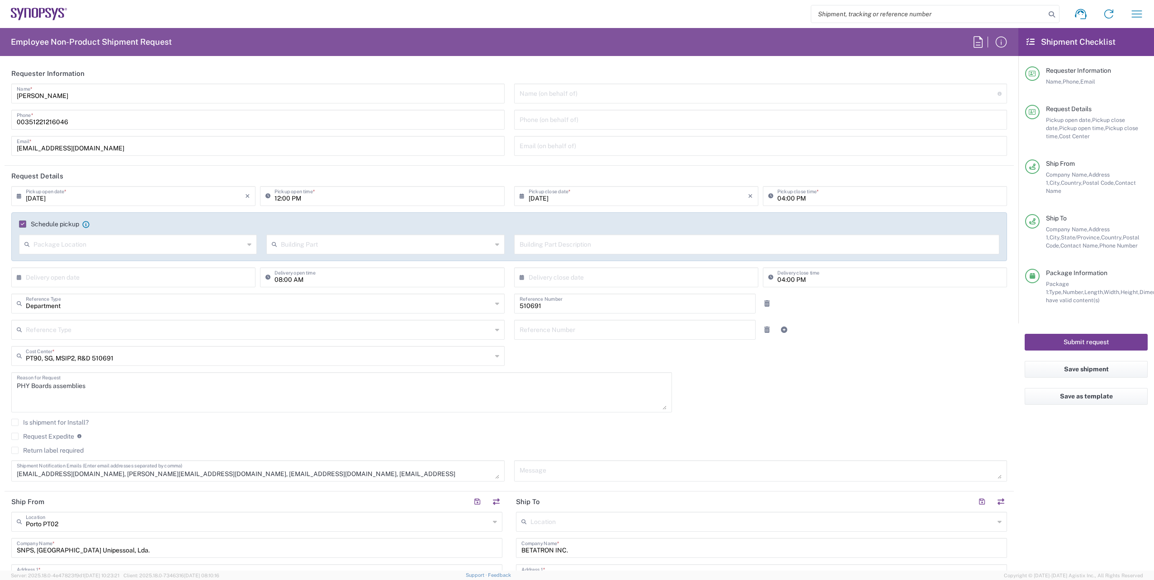
click at [1084, 334] on button "Submit request" at bounding box center [1085, 342] width 123 height 17
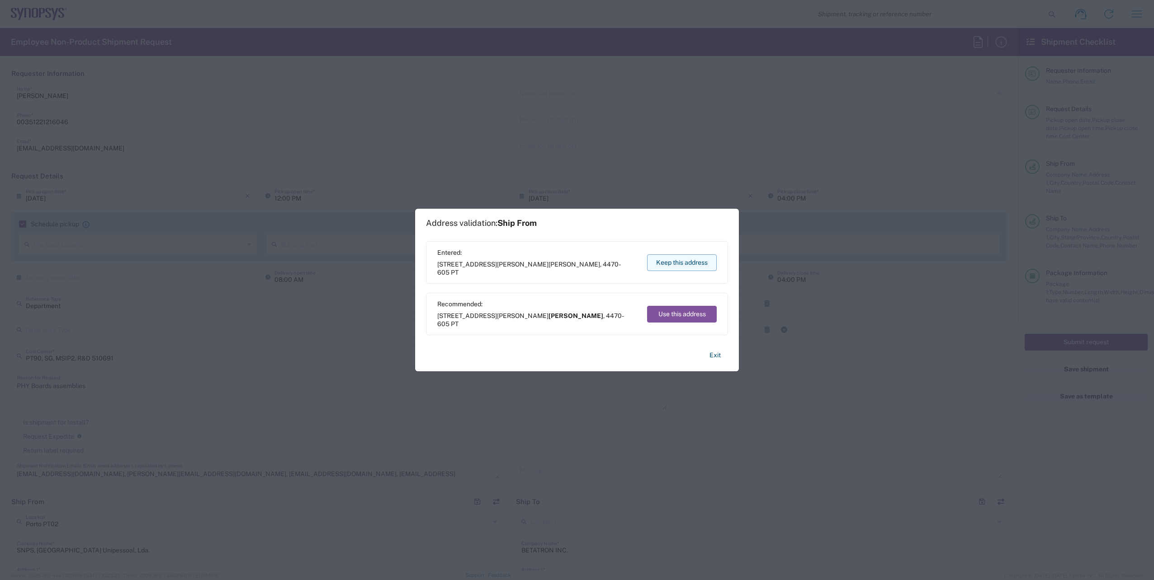
click at [686, 258] on button "Keep this address" at bounding box center [682, 262] width 70 height 17
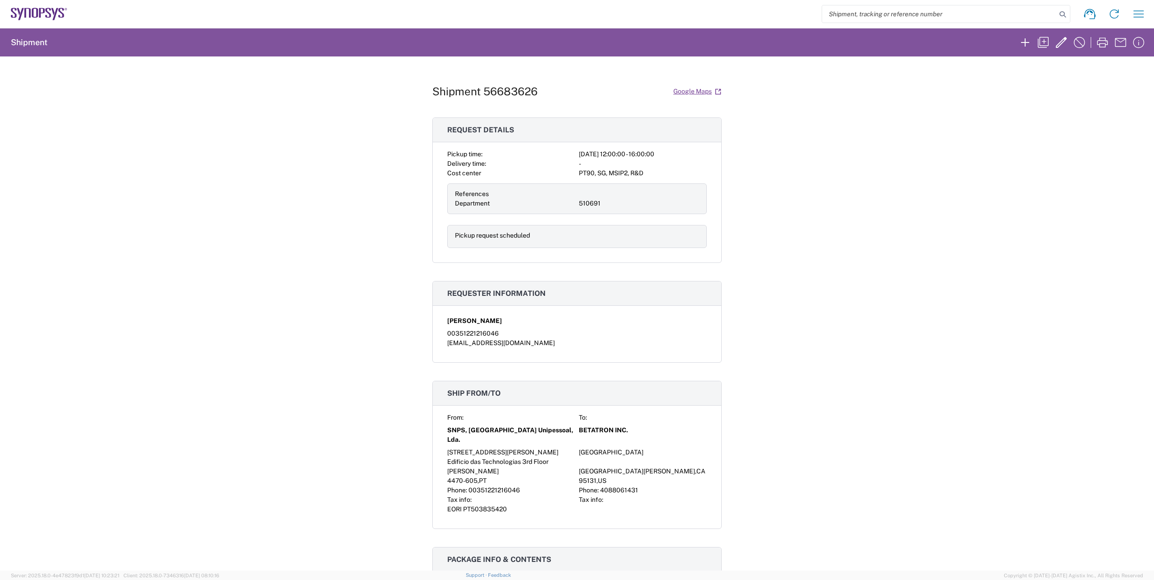
click at [886, 289] on div "Shipment 56683626 Google Maps Request details Pickup time: [DATE] 12:00:00 - 16…" at bounding box center [577, 314] width 1154 height 514
